Goal: Task Accomplishment & Management: Use online tool/utility

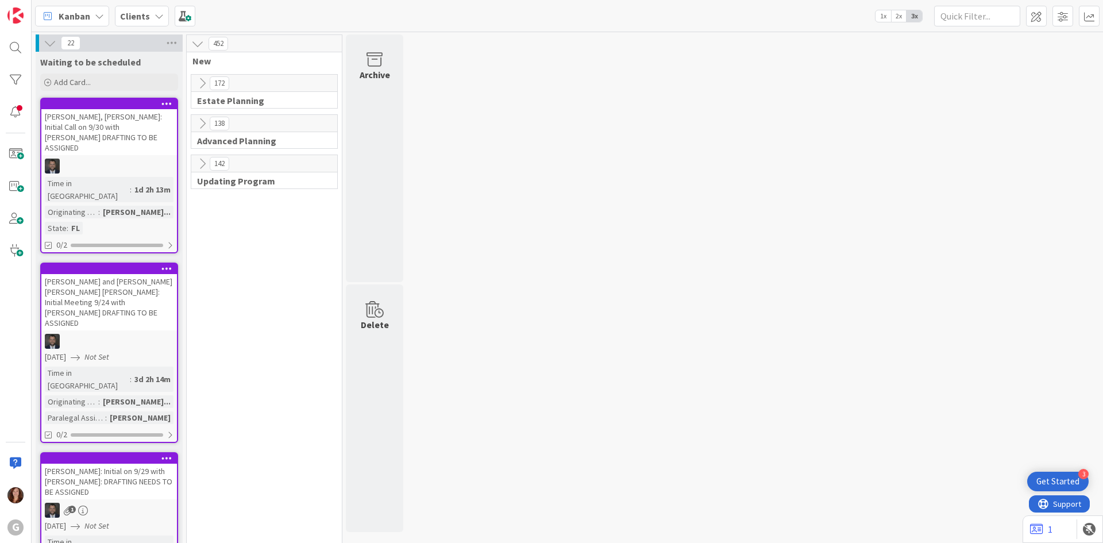
click at [112, 109] on div "[PERSON_NAME], [PERSON_NAME]: Initial Call on 9/30 with [PERSON_NAME] DRAFTING …" at bounding box center [109, 132] width 136 height 46
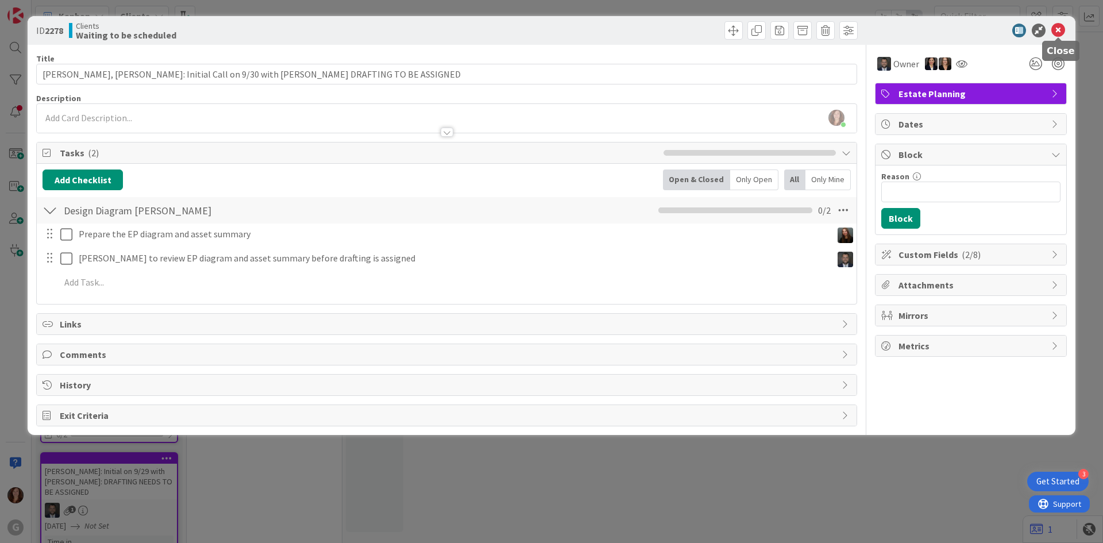
click at [1059, 33] on icon at bounding box center [1058, 31] width 14 height 14
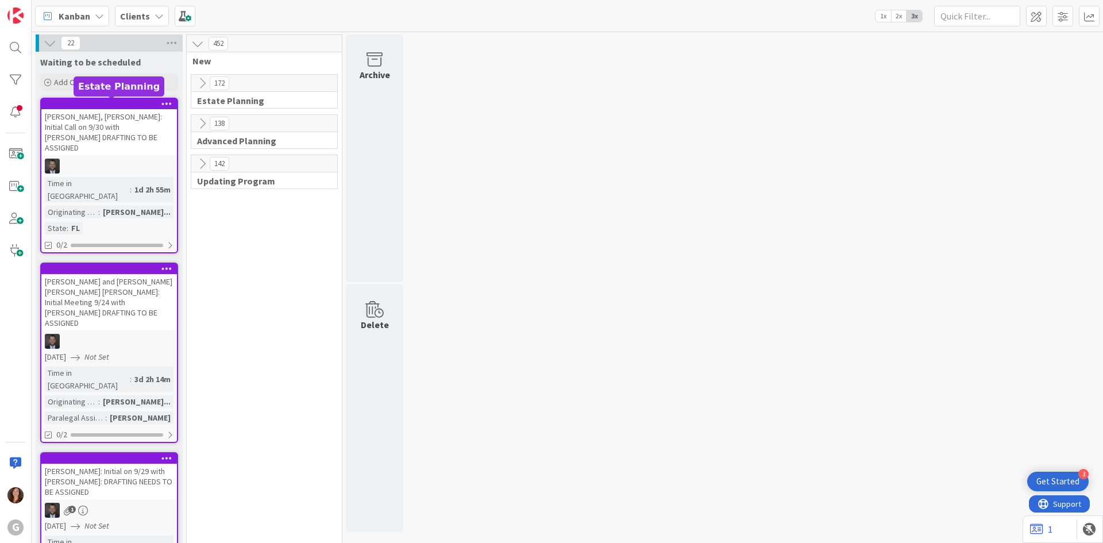
click at [82, 103] on div at bounding box center [112, 104] width 130 height 8
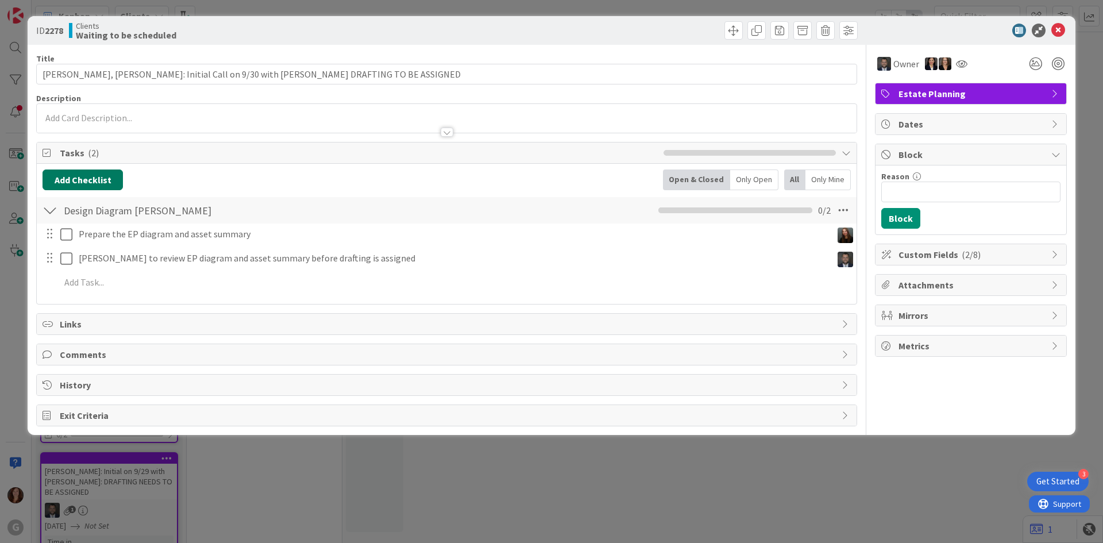
click at [99, 182] on button "Add Checklist" at bounding box center [83, 179] width 80 height 21
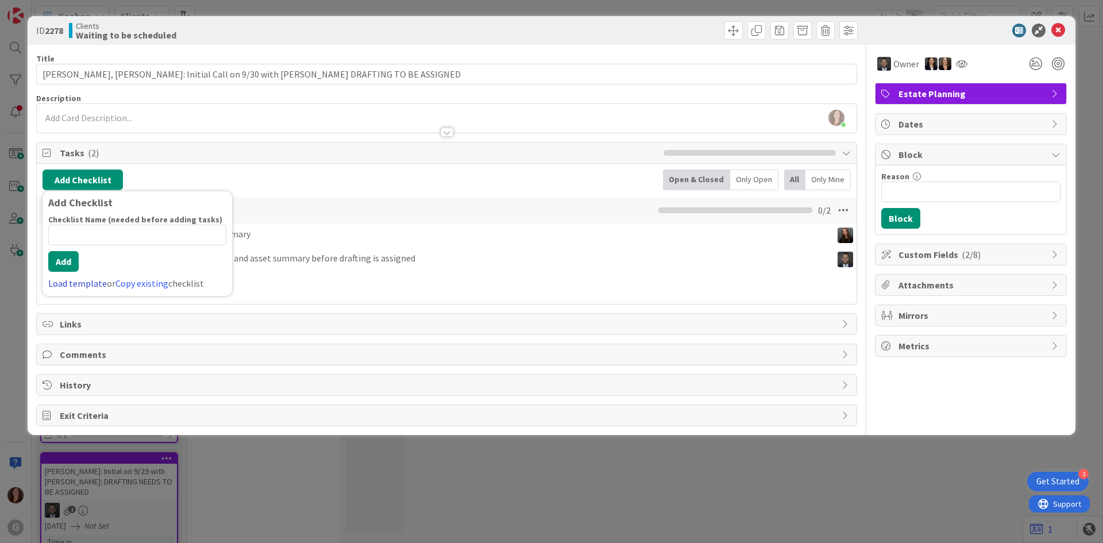
click at [75, 285] on link "Load template" at bounding box center [77, 282] width 59 height 11
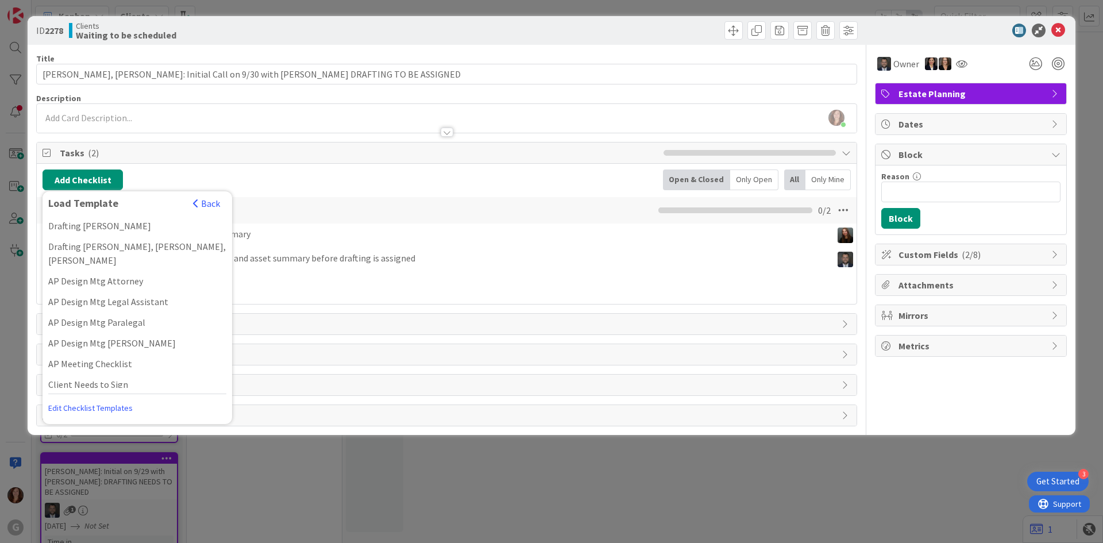
click at [350, 168] on div "Add Checklist Load Template Back Drafting [PERSON_NAME] Drafting [PERSON_NAME],…" at bounding box center [447, 234] width 820 height 140
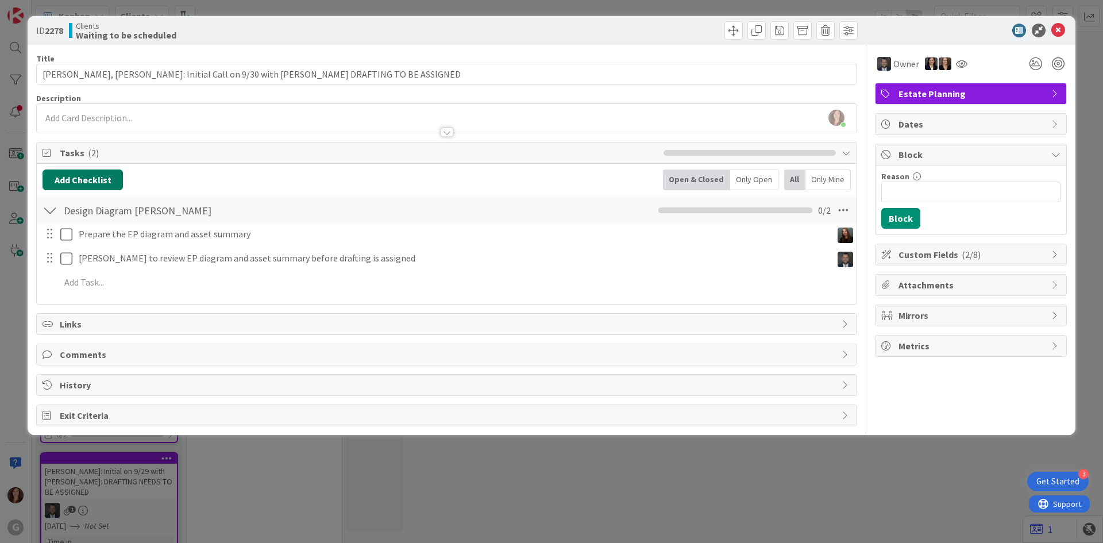
click at [79, 180] on button "Add Checklist" at bounding box center [83, 179] width 80 height 21
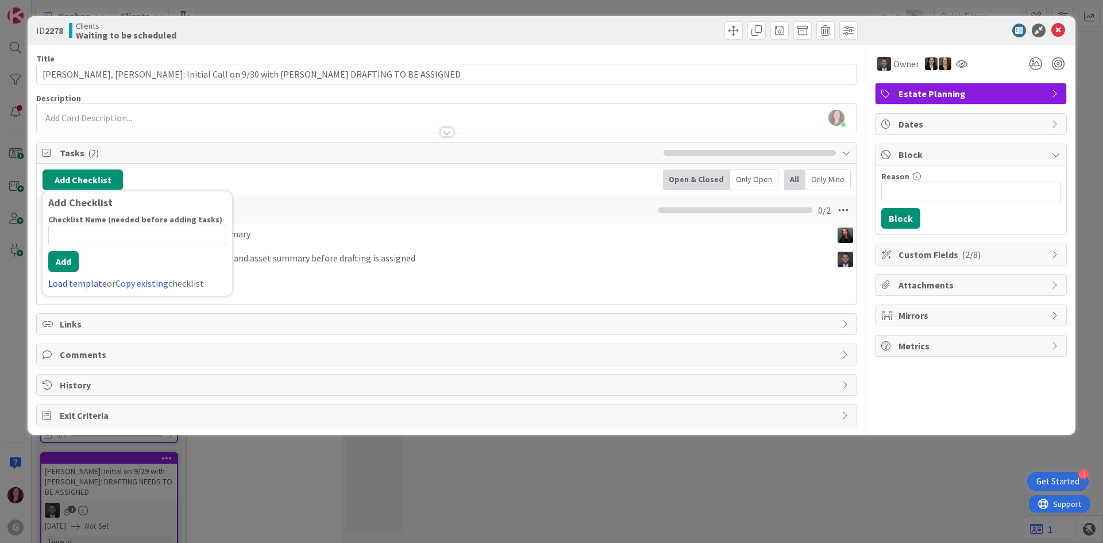
click at [72, 280] on link "Load template" at bounding box center [77, 282] width 59 height 11
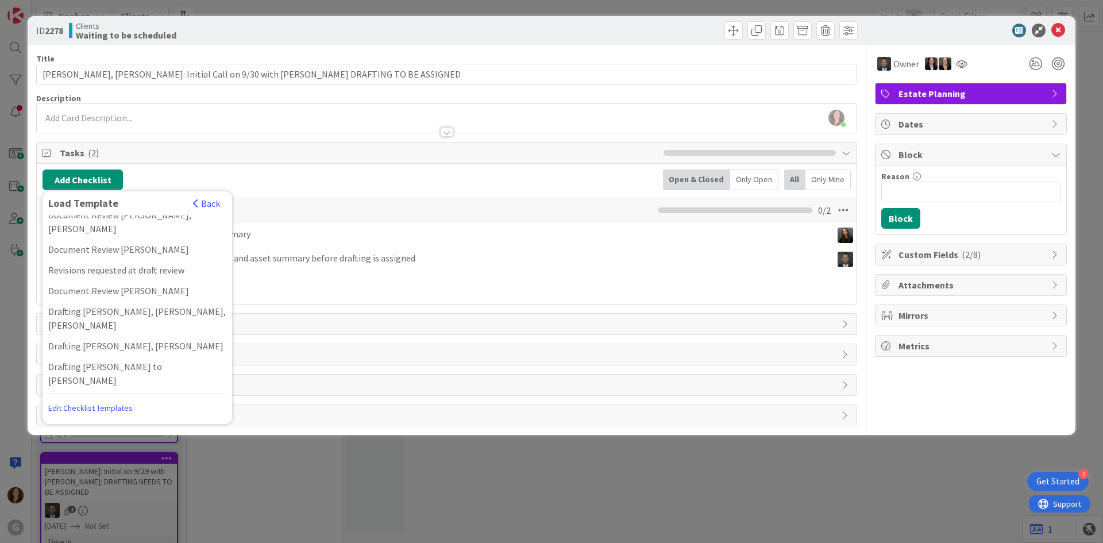
scroll to position [919, 0]
click at [90, 406] on link "Edit Checklist Templates" at bounding box center [90, 407] width 84 height 21
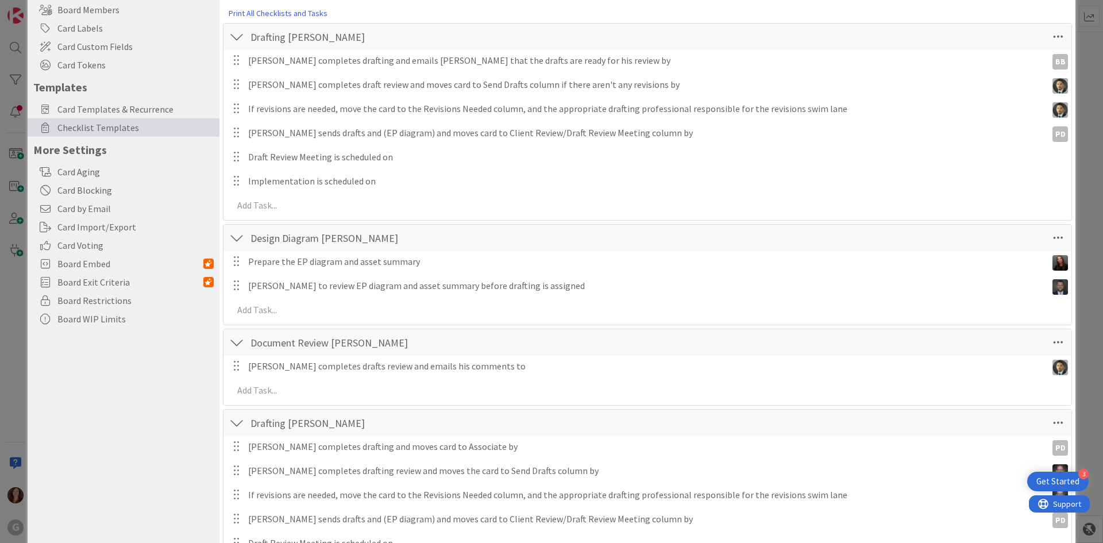
scroll to position [230, 0]
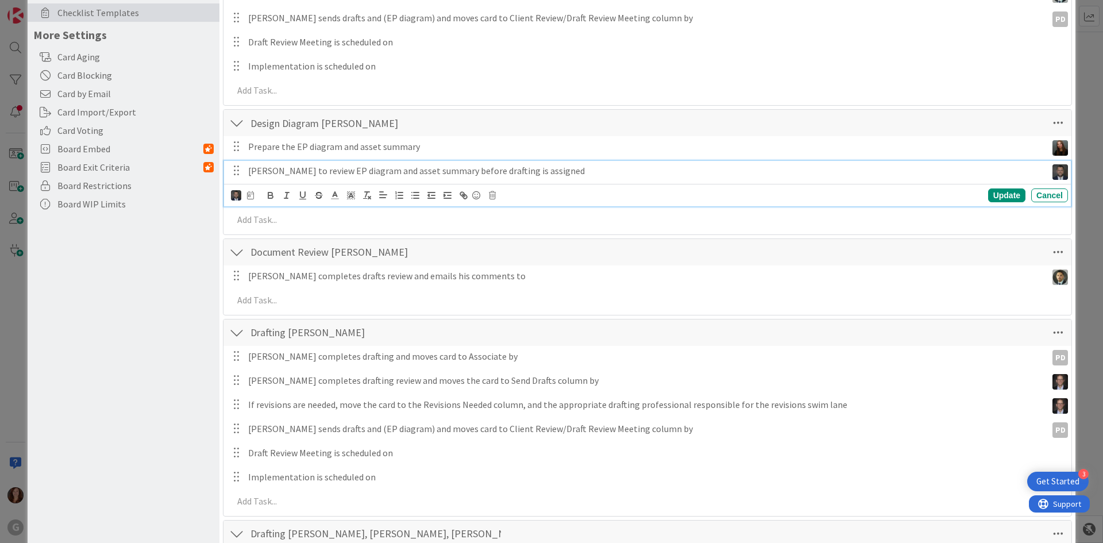
click at [306, 168] on p "[PERSON_NAME] to review EP diagram and asset summary before drafting is assigned" at bounding box center [645, 170] width 794 height 13
drag, startPoint x: 284, startPoint y: 172, endPoint x: 249, endPoint y: 172, distance: 34.5
click at [249, 172] on p "[PERSON_NAME] to review EP diagram and asset summary before drafting is assigned" at bounding box center [645, 170] width 794 height 13
drag, startPoint x: 483, startPoint y: 172, endPoint x: 643, endPoint y: 177, distance: 159.8
click at [643, 177] on div "Reviewing Attorney to review EP diagram and asset summary before drafting is as…" at bounding box center [645, 171] width 803 height 20
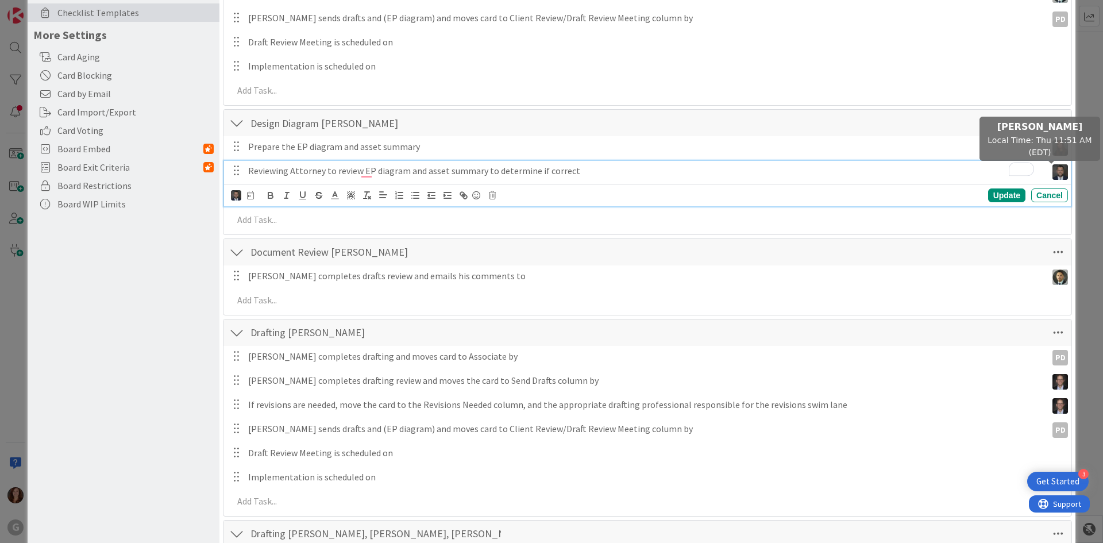
click at [1052, 169] on img at bounding box center [1060, 172] width 16 height 16
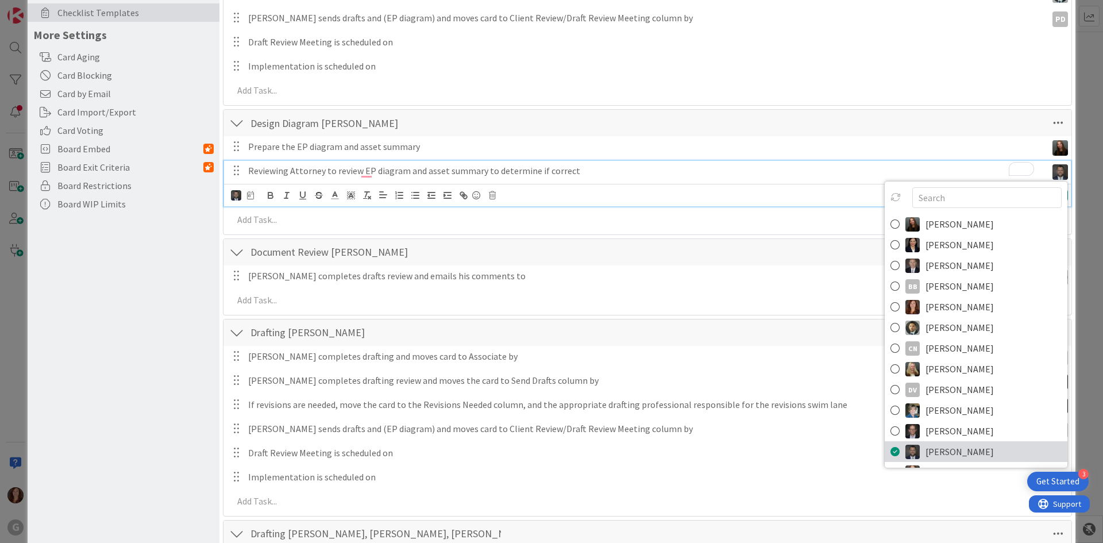
click at [890, 449] on icon at bounding box center [894, 451] width 9 height 17
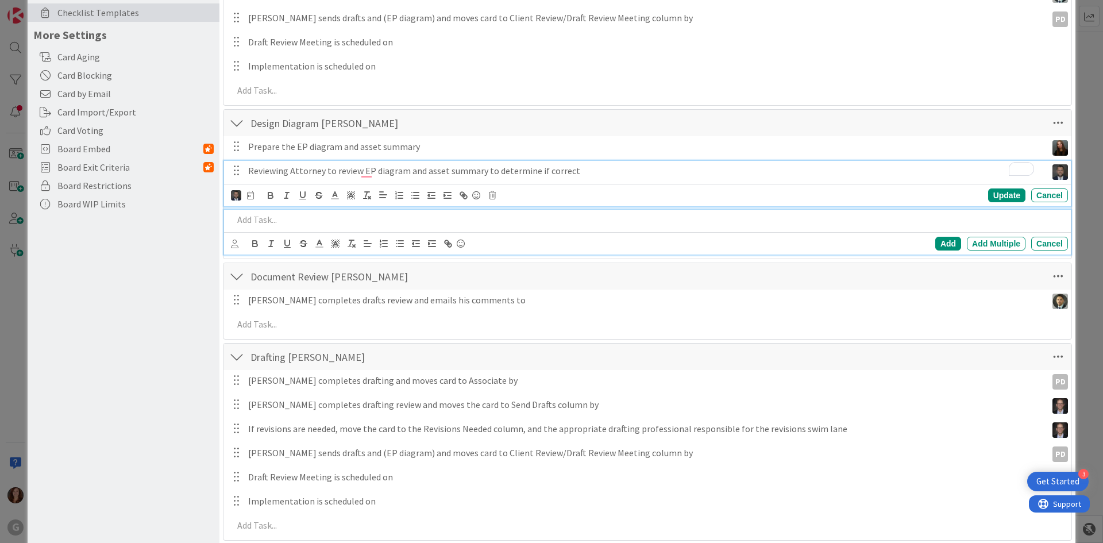
click at [715, 221] on p at bounding box center [648, 219] width 830 height 13
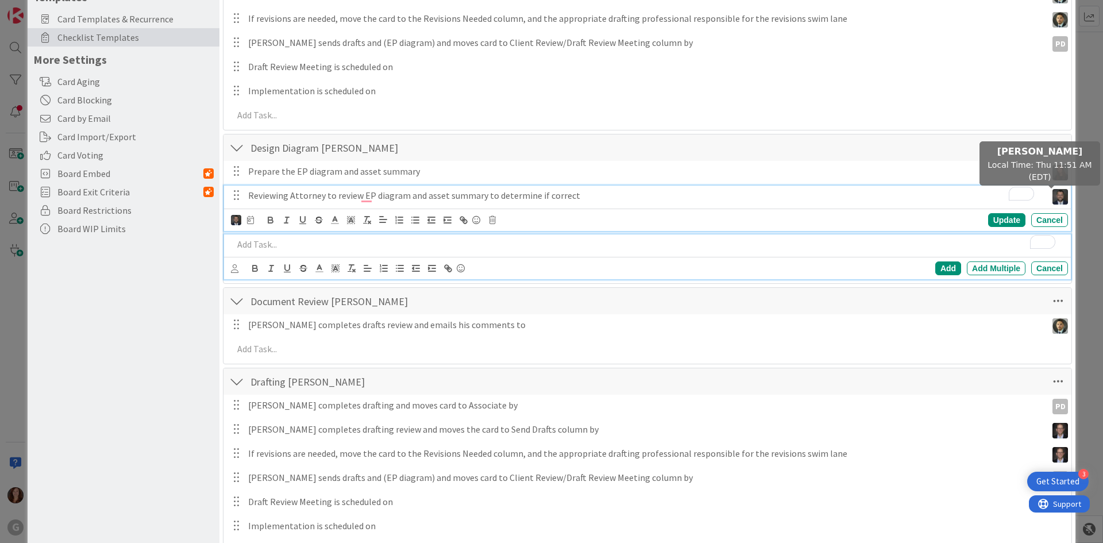
click at [1052, 197] on img at bounding box center [1060, 197] width 16 height 16
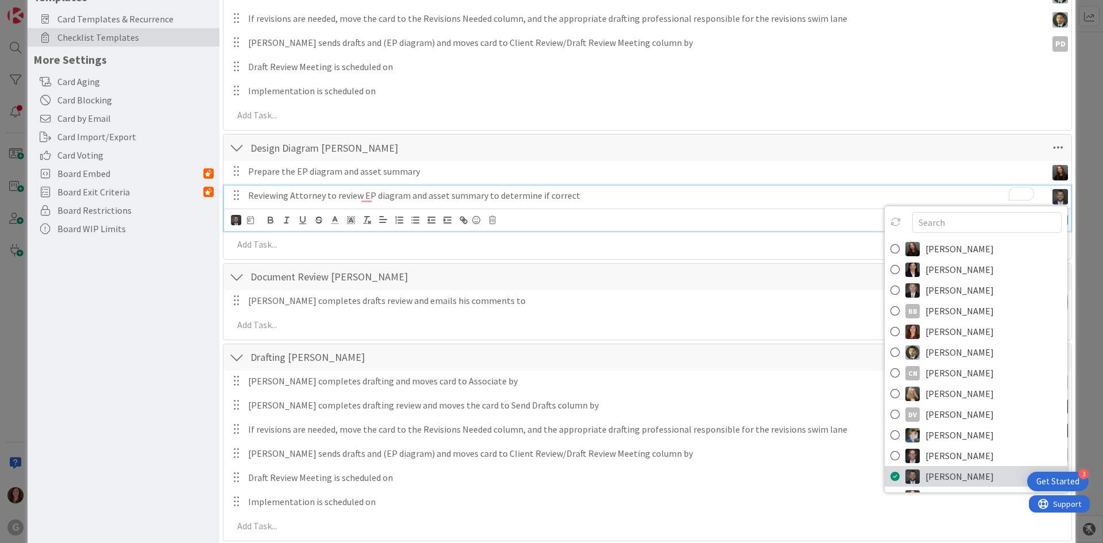
click at [890, 476] on icon at bounding box center [894, 476] width 9 height 17
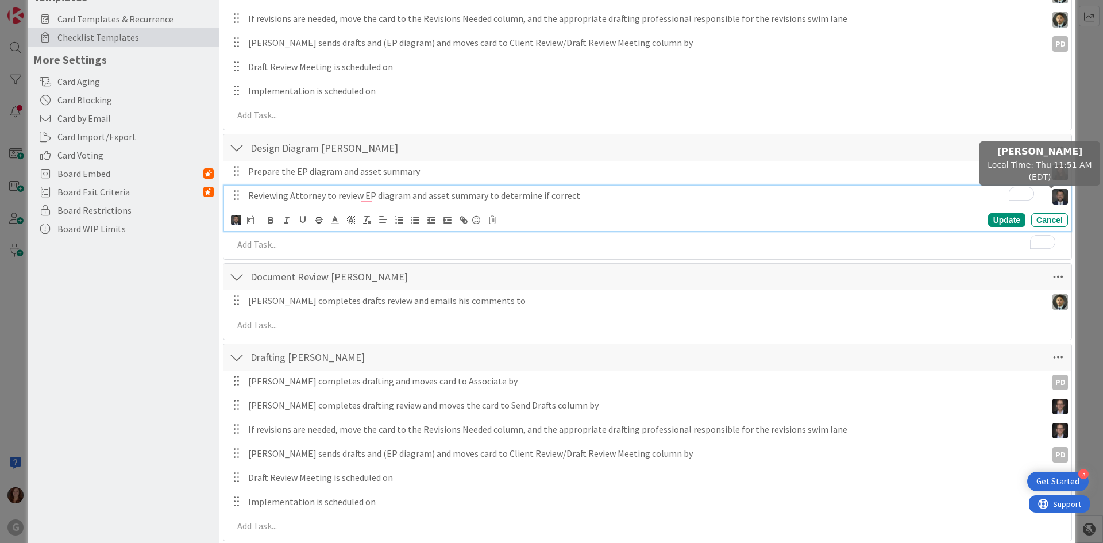
click at [1053, 198] on img at bounding box center [1060, 197] width 16 height 16
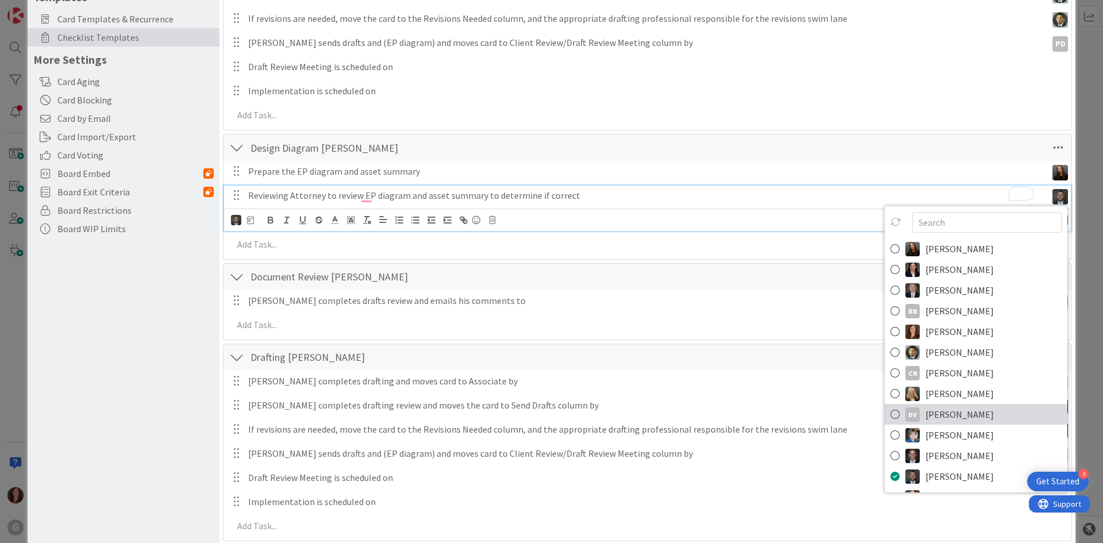
scroll to position [82, 0]
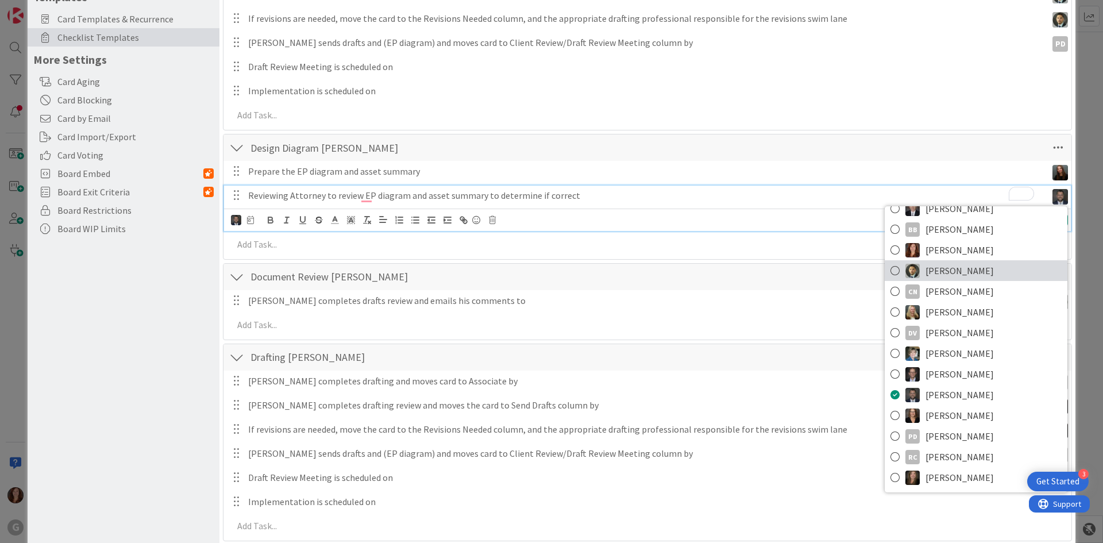
click at [890, 273] on icon at bounding box center [894, 270] width 9 height 17
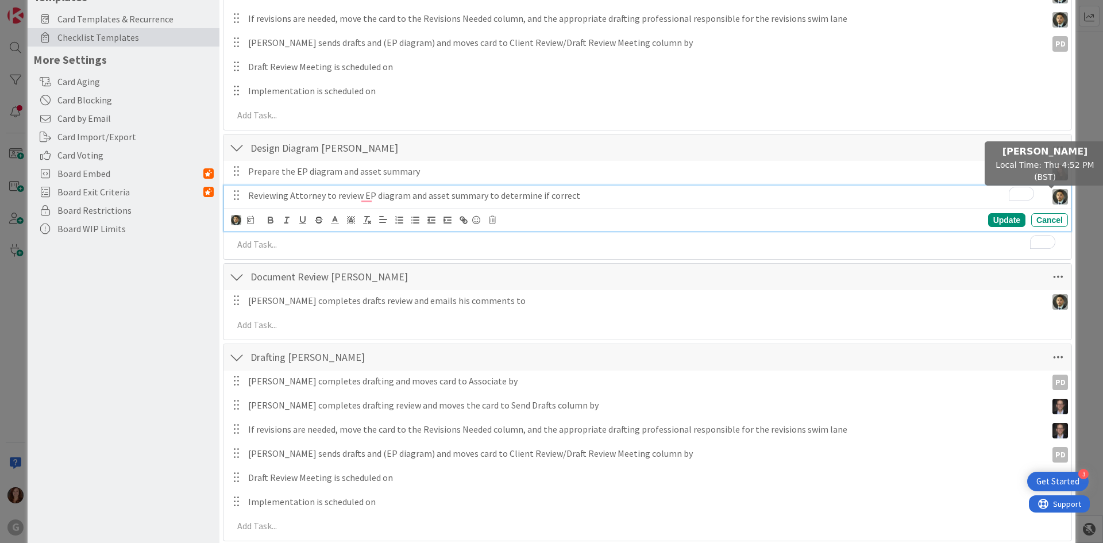
click at [1052, 201] on img at bounding box center [1060, 197] width 16 height 16
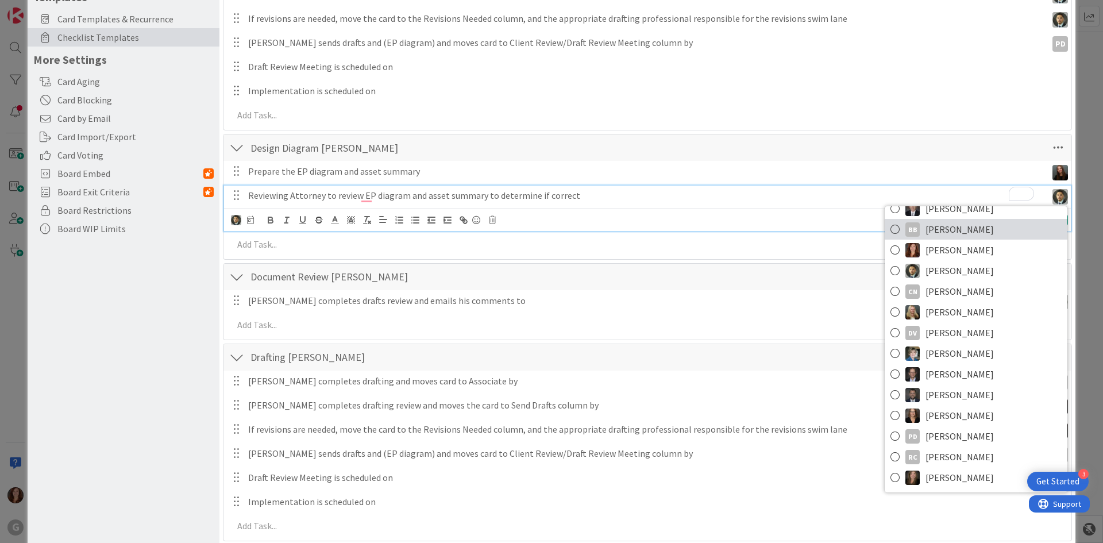
click at [890, 238] on icon at bounding box center [894, 229] width 9 height 17
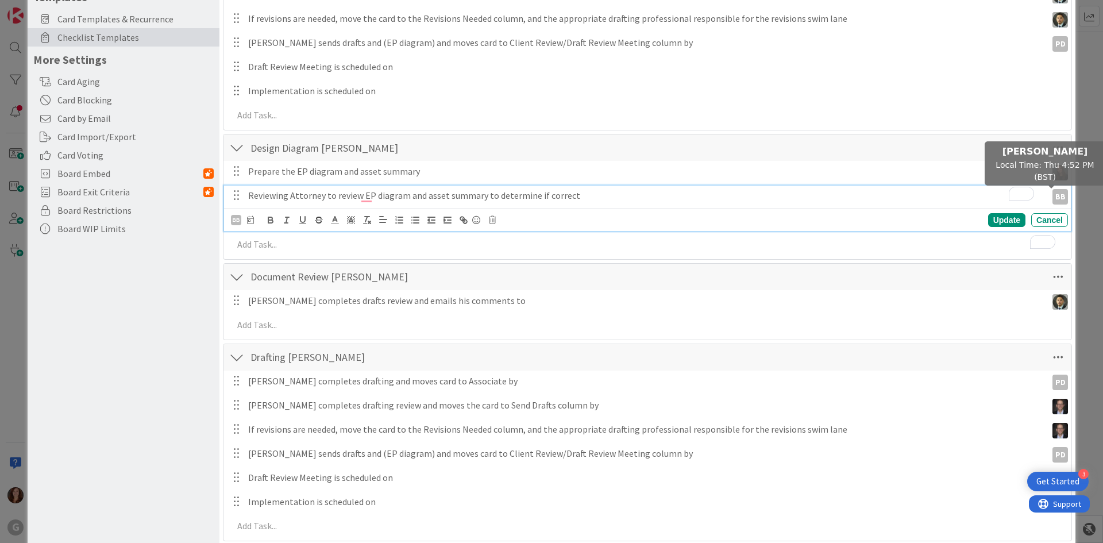
click at [1052, 199] on div "BB" at bounding box center [1060, 197] width 16 height 16
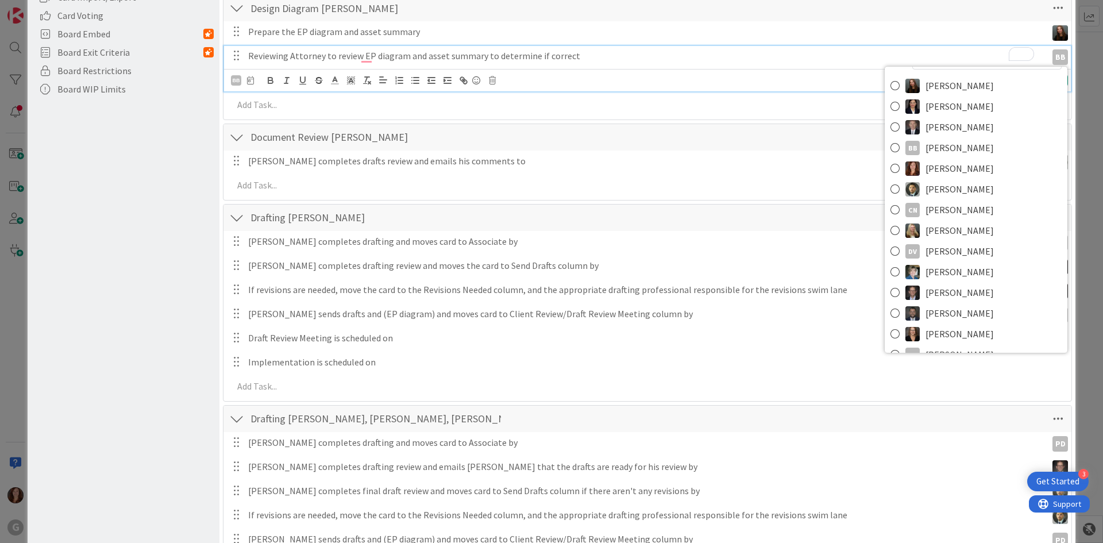
scroll to position [0, 0]
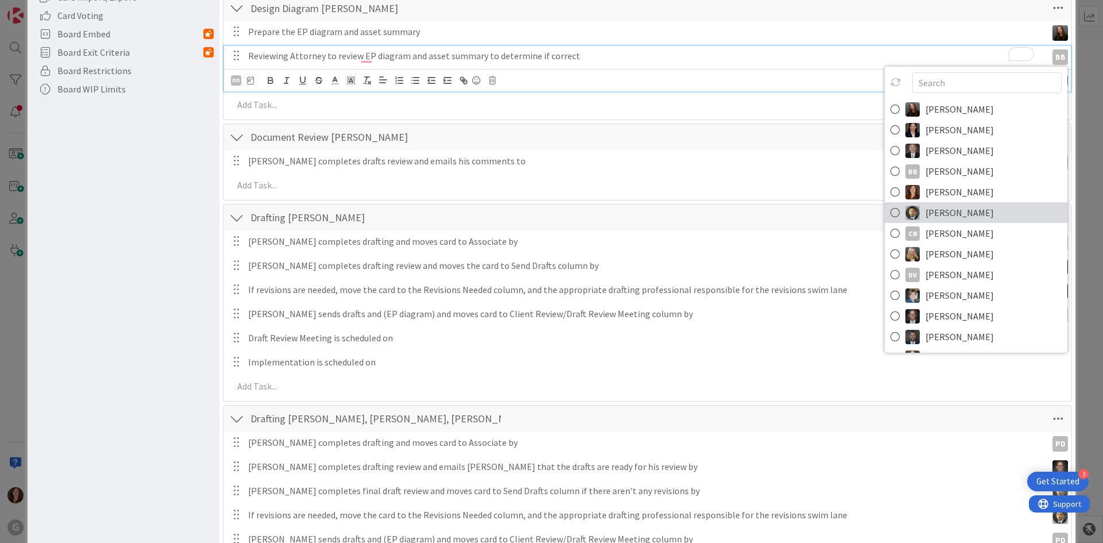
click at [890, 216] on icon at bounding box center [894, 212] width 9 height 17
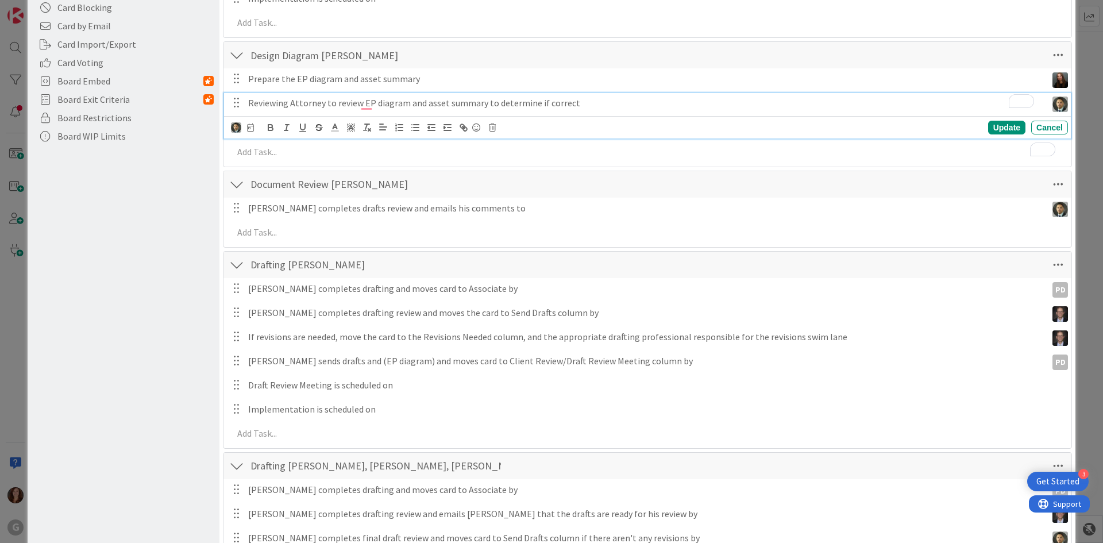
scroll to position [129, 0]
